Goal: Use online tool/utility: Utilize a website feature to perform a specific function

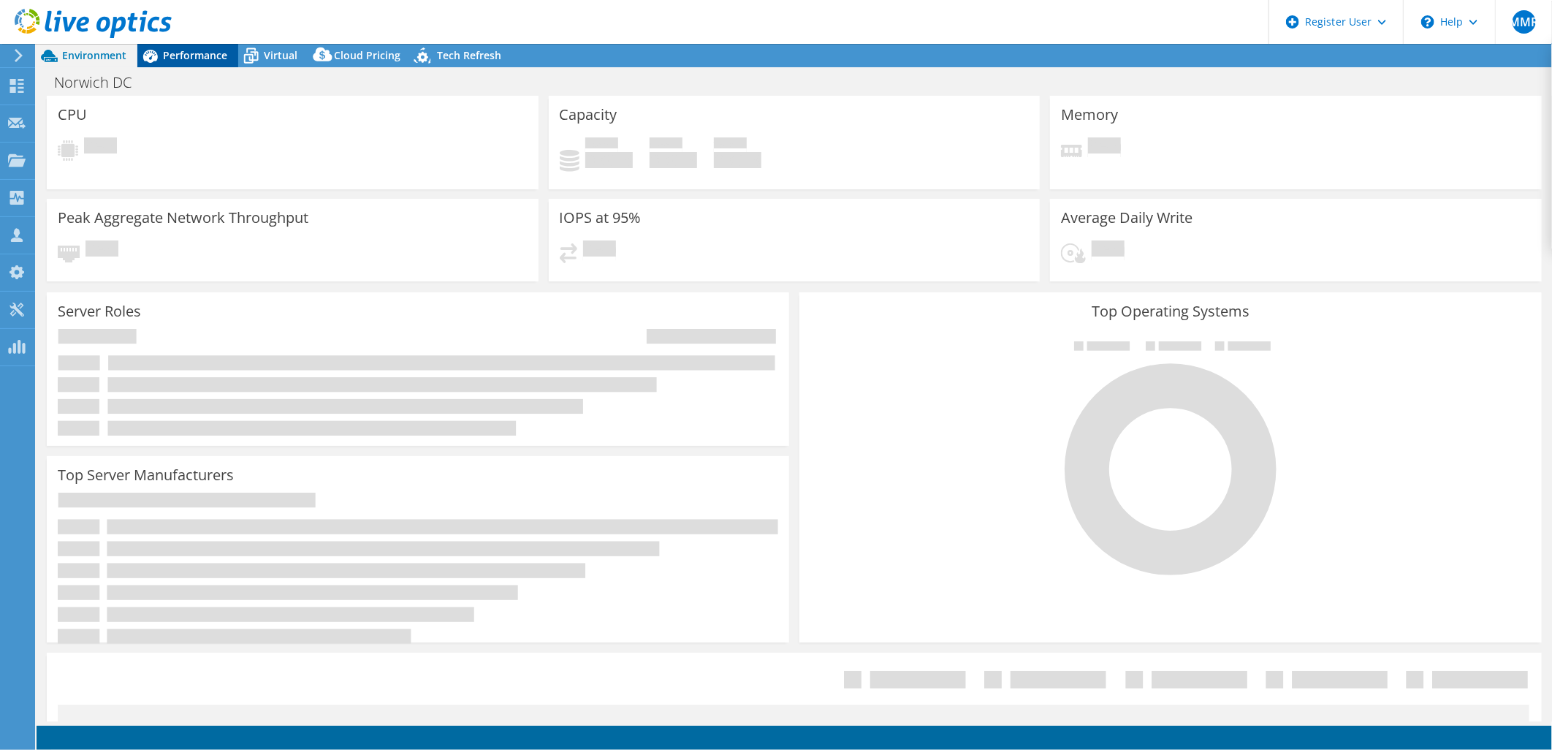
click at [216, 51] on span "Performance" at bounding box center [195, 55] width 64 height 14
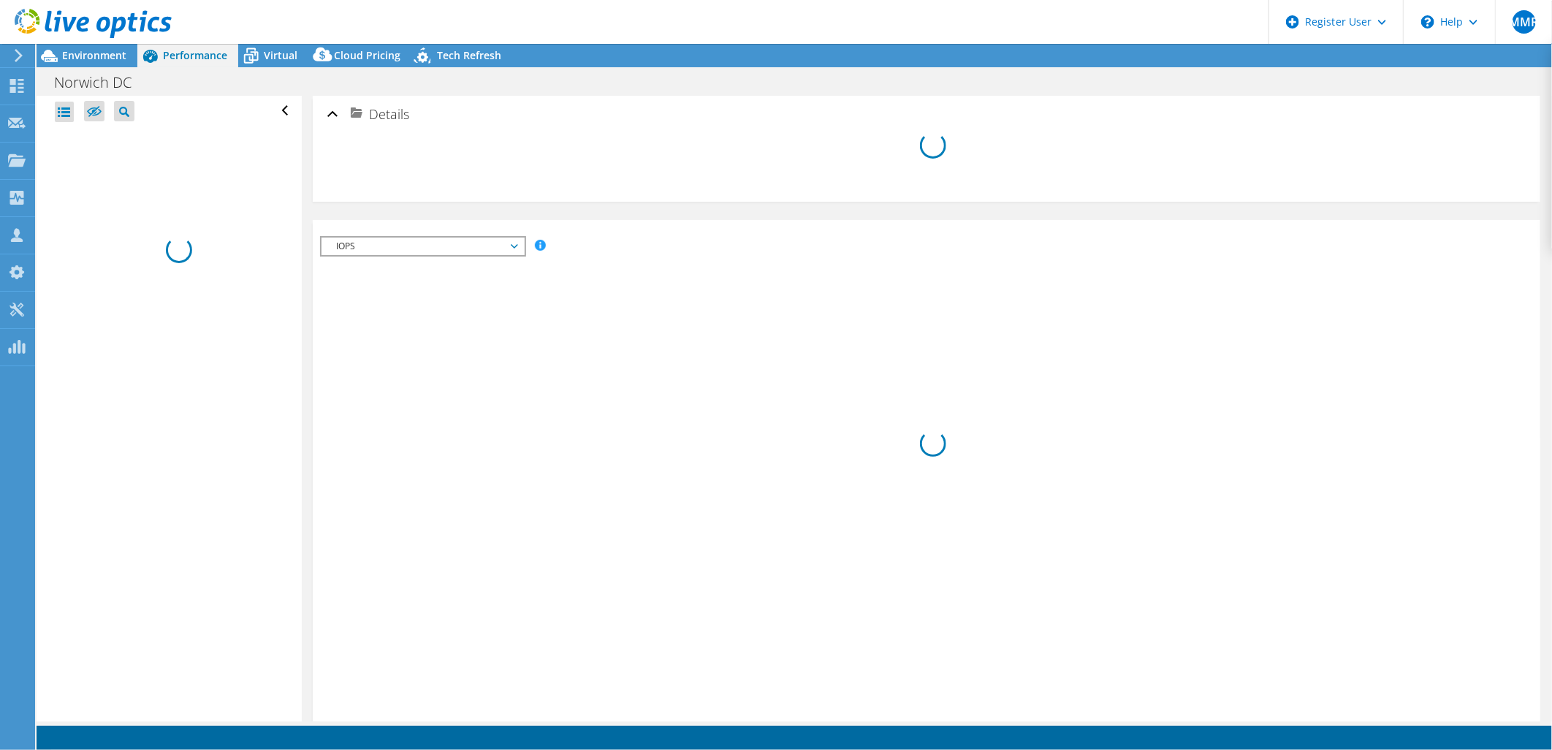
select select "EULondon"
select select "GBP"
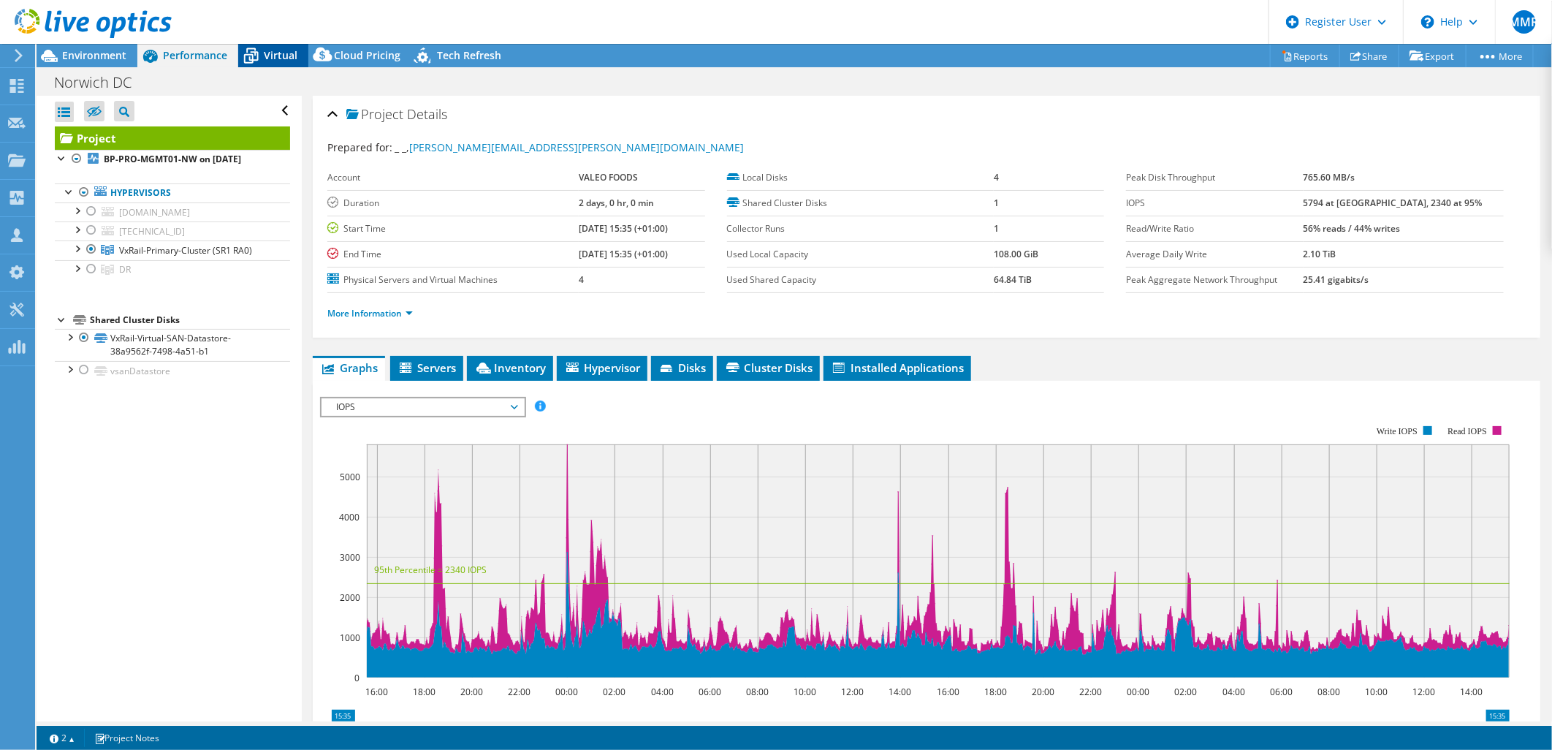
click at [279, 59] on span "Virtual" at bounding box center [281, 55] width 34 height 14
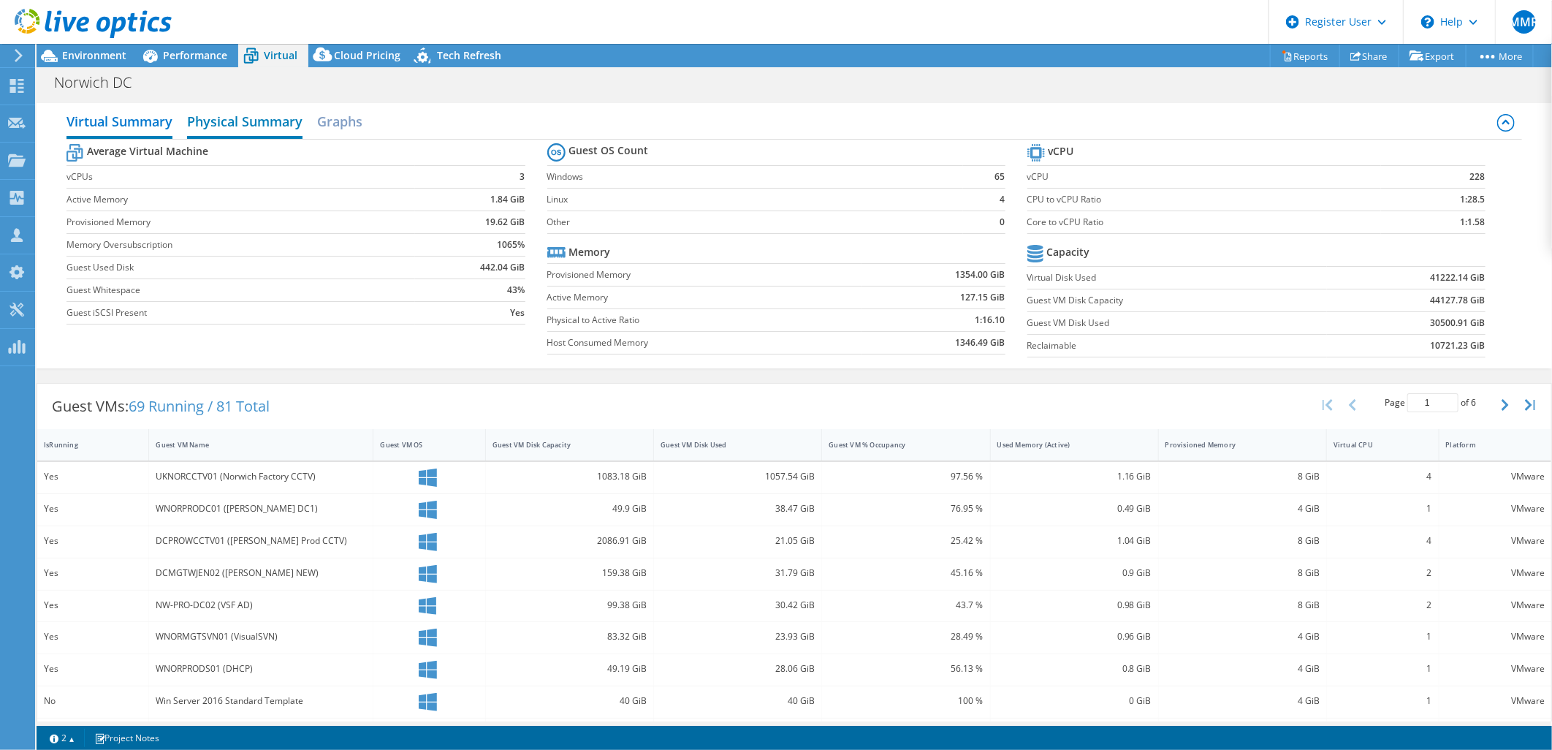
click at [238, 119] on h2 "Physical Summary" at bounding box center [244, 123] width 115 height 32
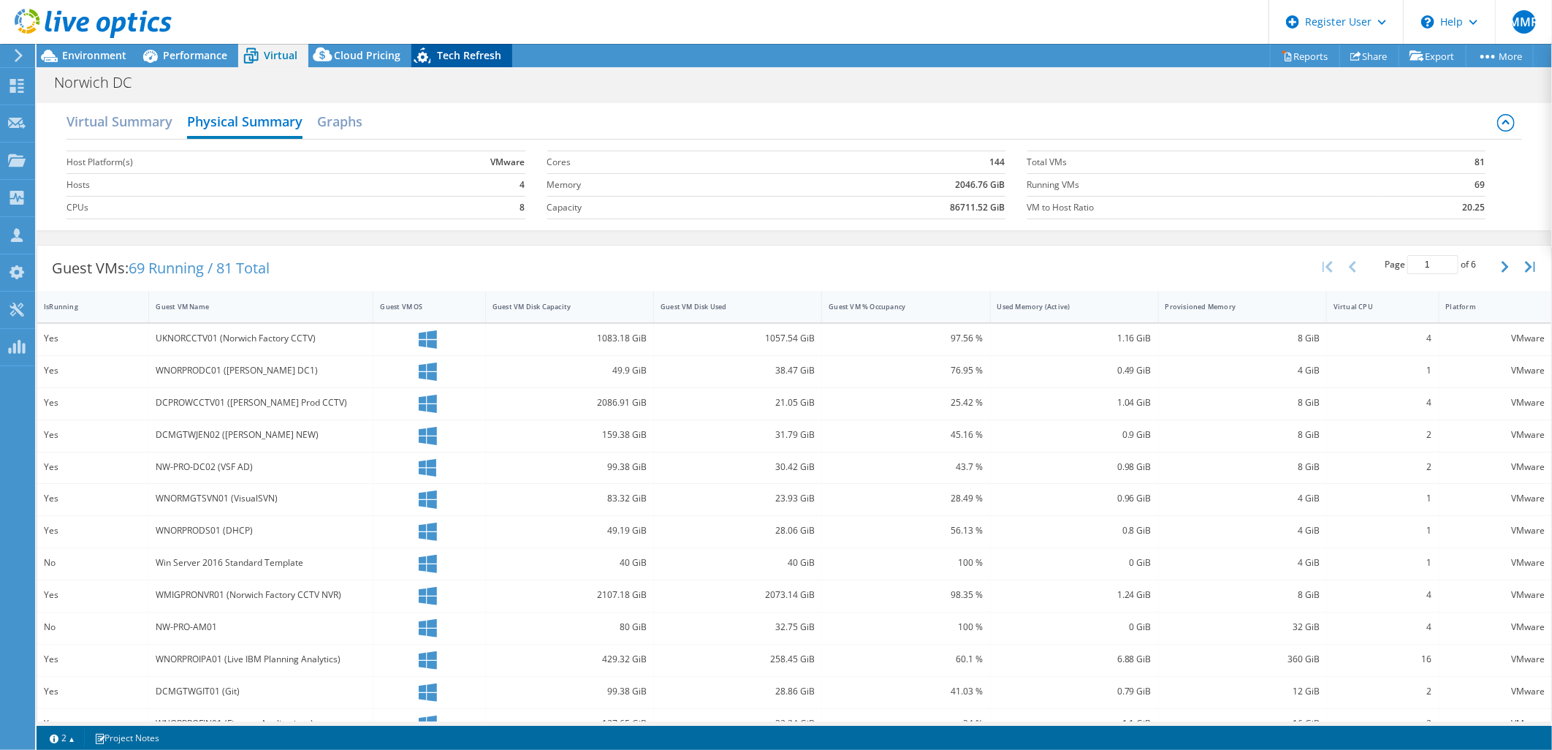
click at [487, 54] on span "Tech Refresh" at bounding box center [469, 55] width 64 height 14
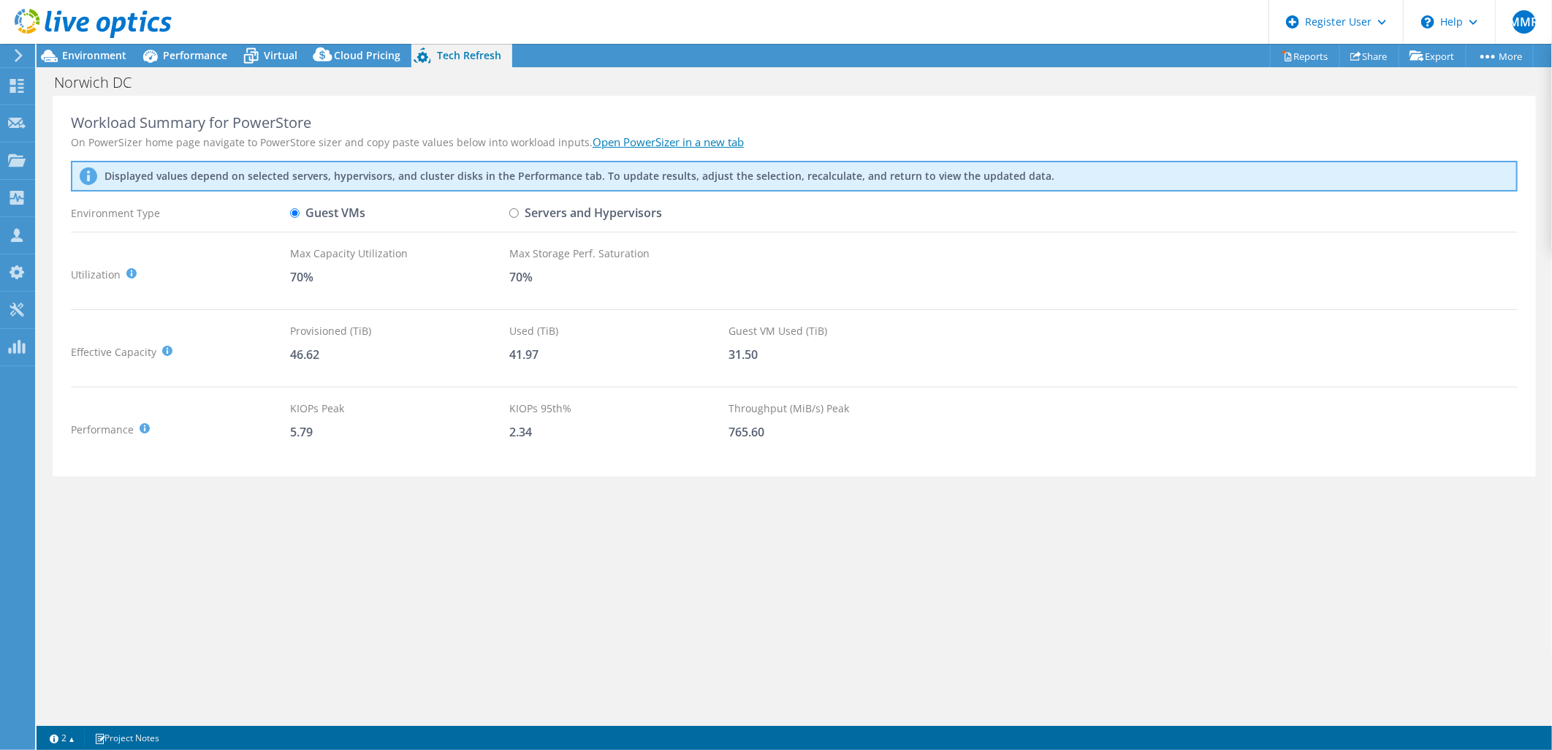
click at [509, 213] on input "Servers and Hypervisors" at bounding box center [513, 212] width 9 height 9
radio input "true"
click at [297, 210] on input "Guest VMs" at bounding box center [294, 212] width 9 height 9
radio input "true"
click at [515, 207] on label "Servers and Hypervisors" at bounding box center [585, 213] width 153 height 26
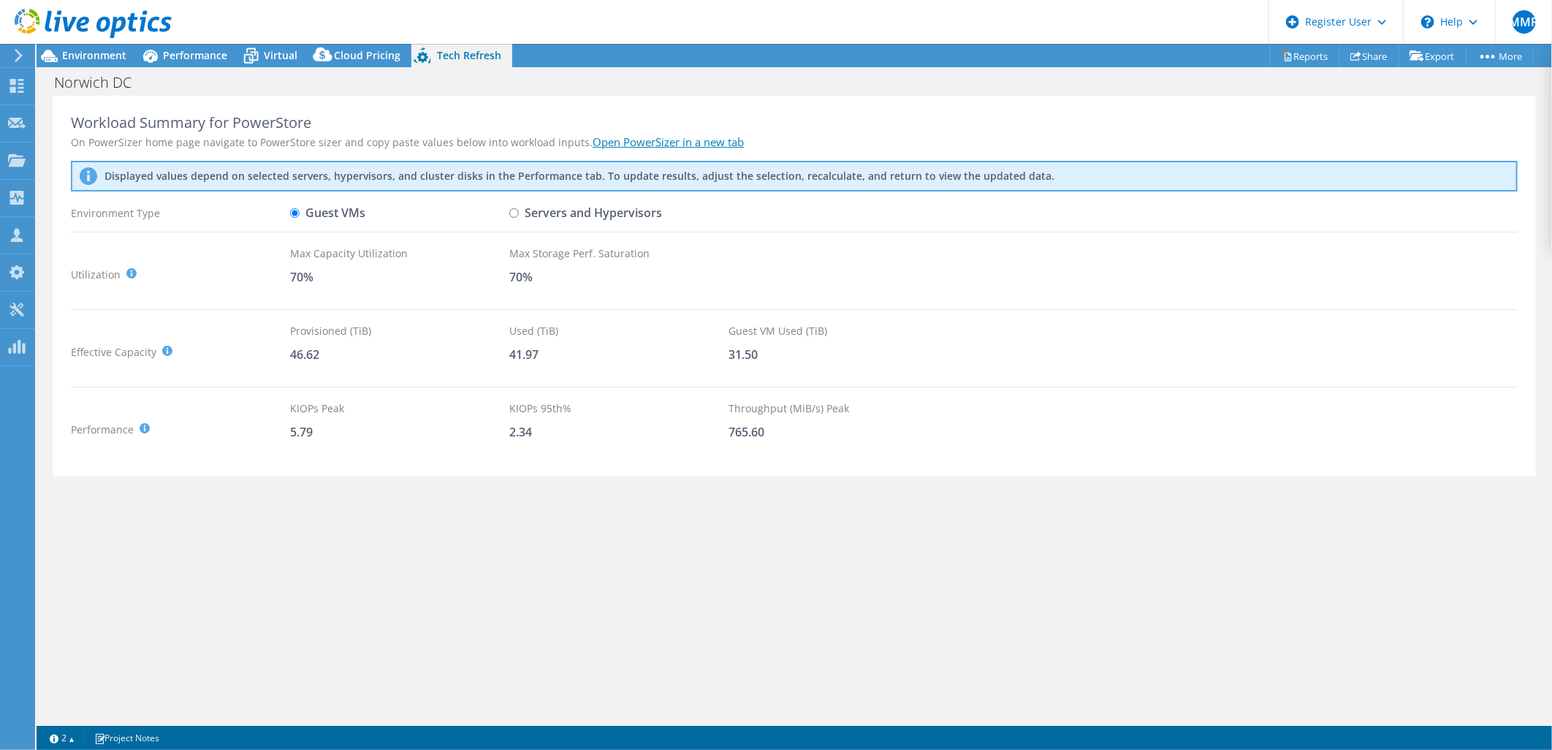
click at [515, 208] on input "Servers and Hypervisors" at bounding box center [513, 212] width 9 height 9
radio input "true"
click at [296, 212] on input "Guest VMs" at bounding box center [294, 212] width 9 height 9
radio input "true"
click at [517, 209] on input "Servers and Hypervisors" at bounding box center [513, 212] width 9 height 9
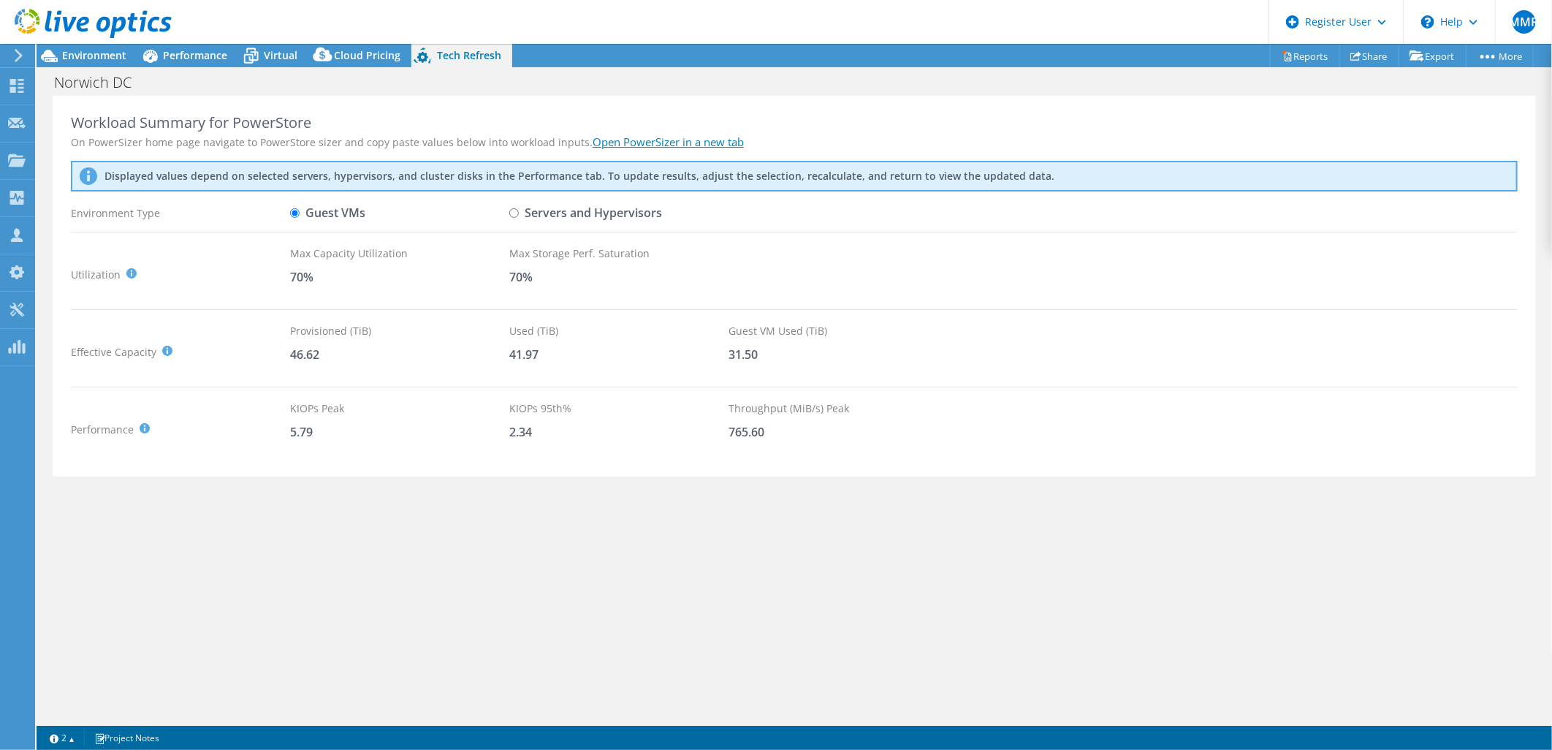
radio input "true"
click at [294, 216] on input "Guest VMs" at bounding box center [294, 212] width 9 height 9
radio input "true"
radio input "false"
